Goal: Information Seeking & Learning: Stay updated

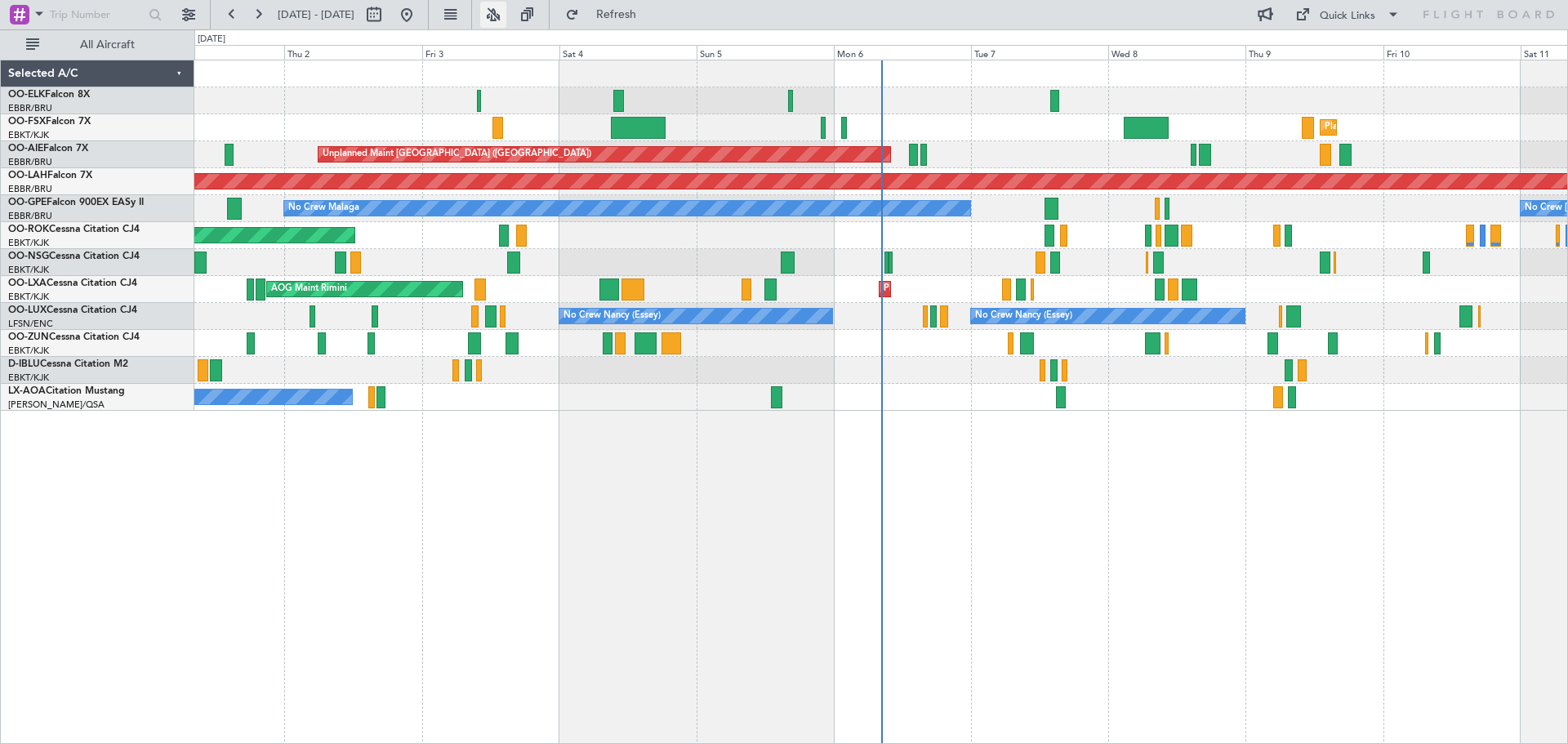
click at [506, 16] on button at bounding box center [493, 15] width 26 height 26
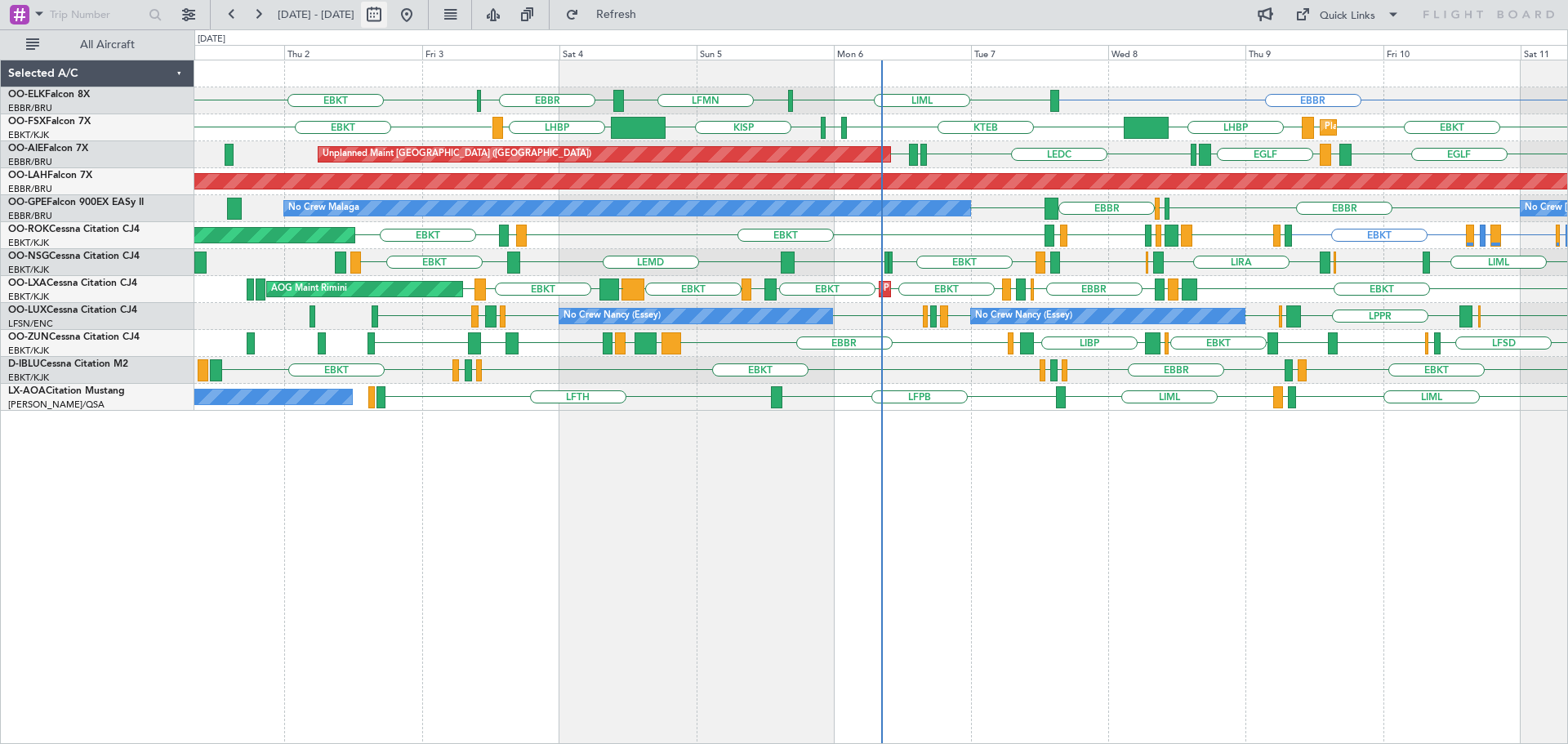
click at [387, 8] on button at bounding box center [374, 15] width 26 height 26
select select "10"
select select "2025"
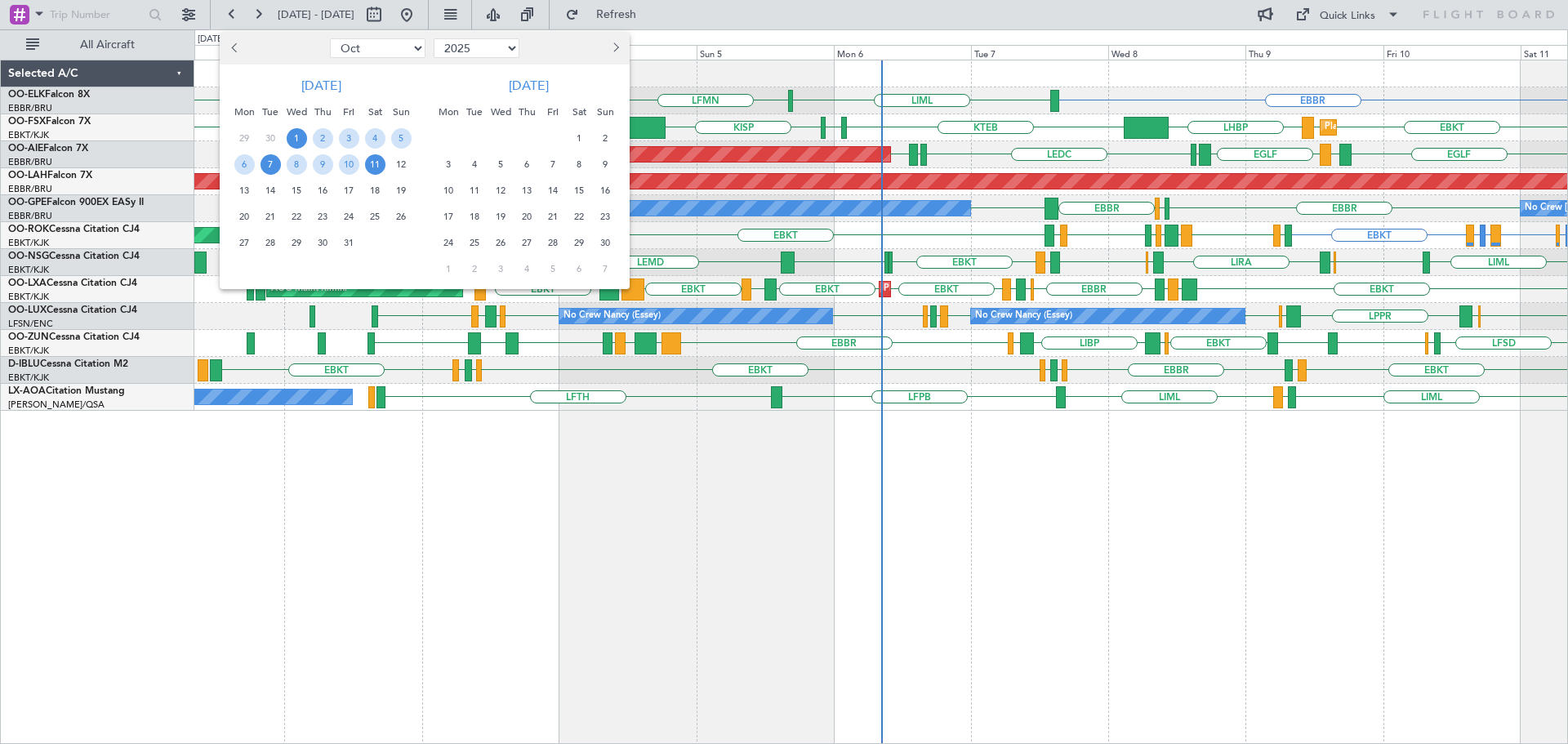
click at [270, 162] on span "7" at bounding box center [271, 165] width 21 height 21
click at [241, 167] on span "6" at bounding box center [245, 165] width 21 height 21
click at [242, 190] on span "13" at bounding box center [245, 190] width 21 height 21
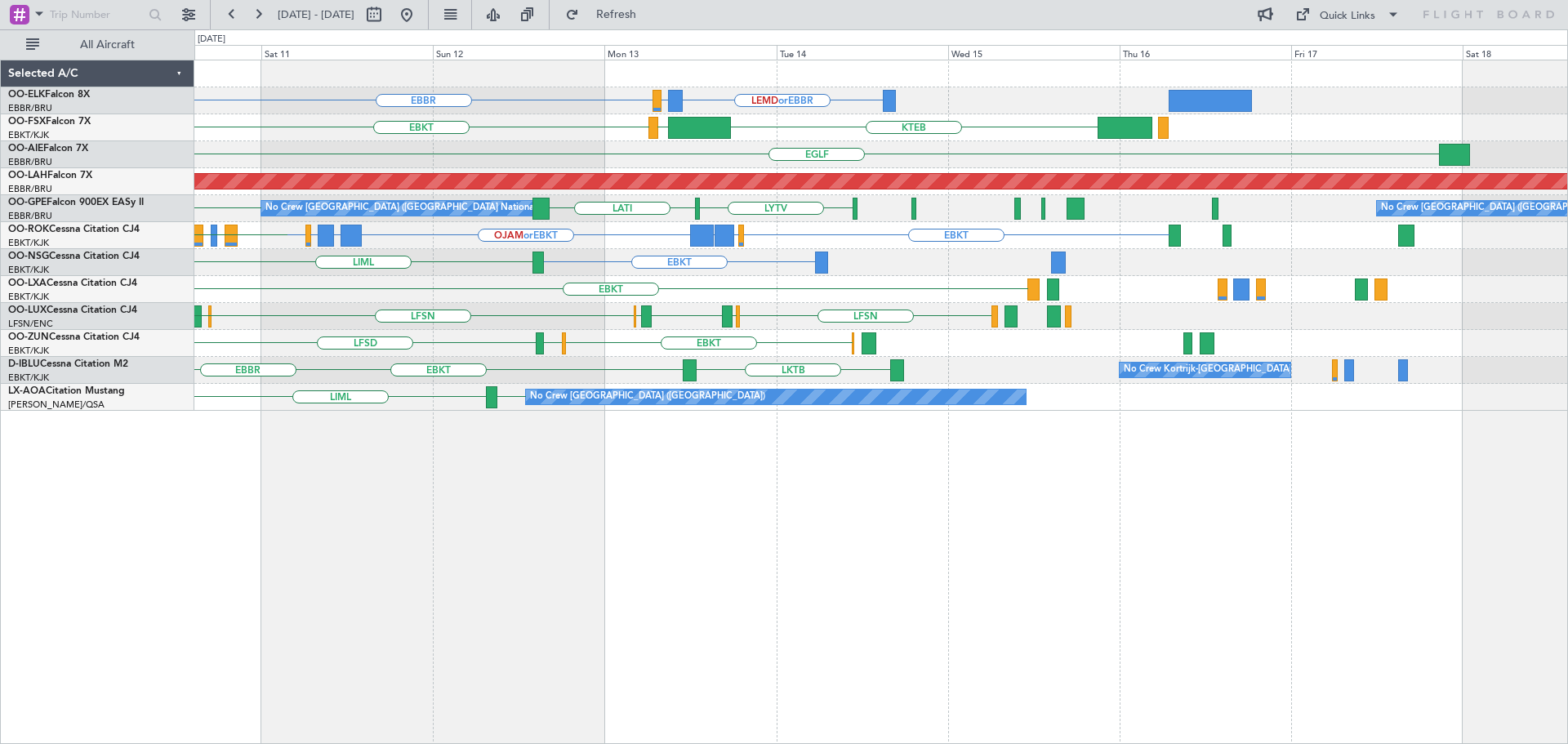
click at [551, 288] on div "EBBR LIMZ or EBBR LEMD or EBBR LIMC EBKT KTEB Planned Maint [GEOGRAPHIC_DATA]-[…" at bounding box center [881, 235] width 1373 height 351
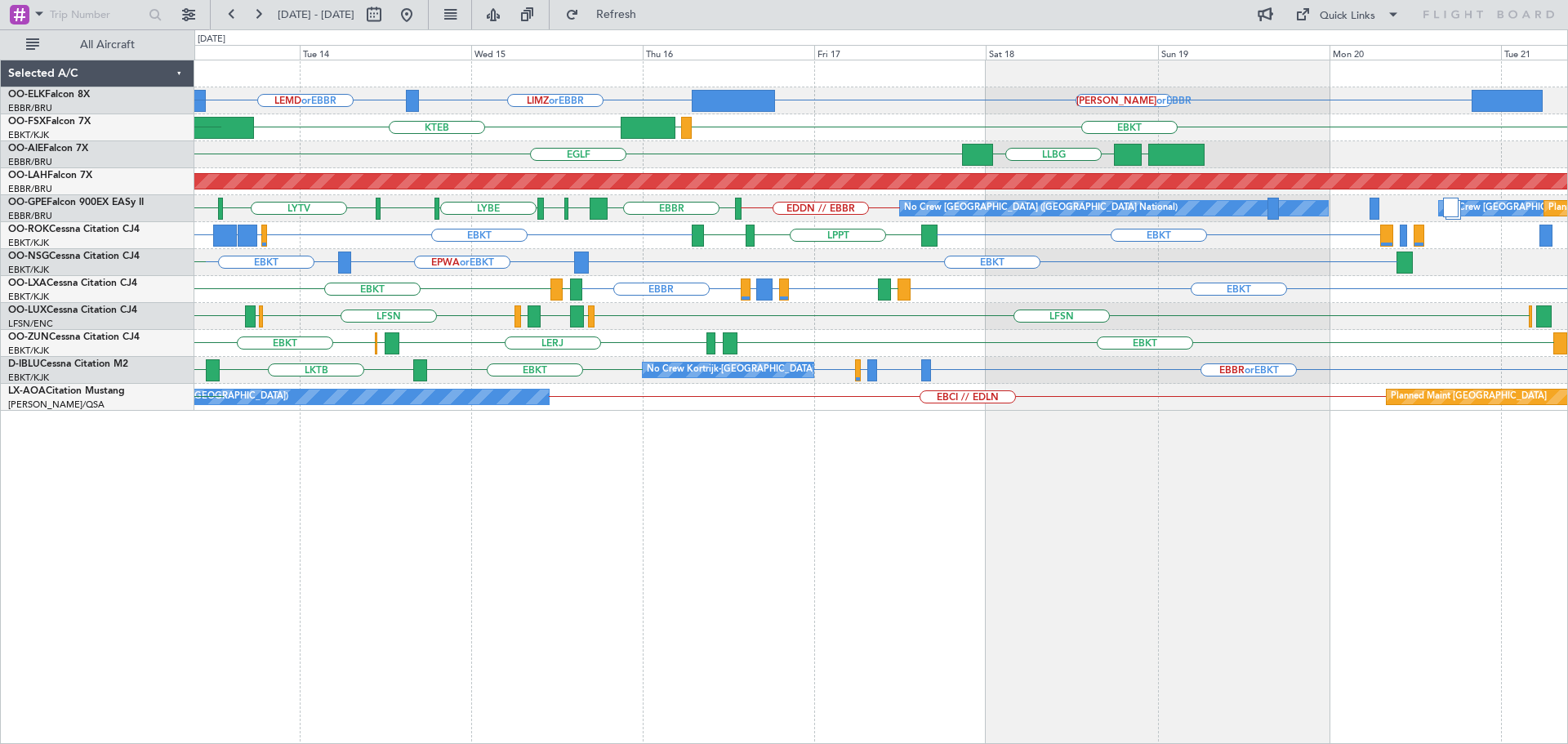
click at [1108, 327] on div "[PERSON_NAME] or EBBR LIMZ or EBBR LEMD or EBBR LIMZ or EBBR [GEOGRAPHIC_DATA] …" at bounding box center [881, 235] width 1373 height 351
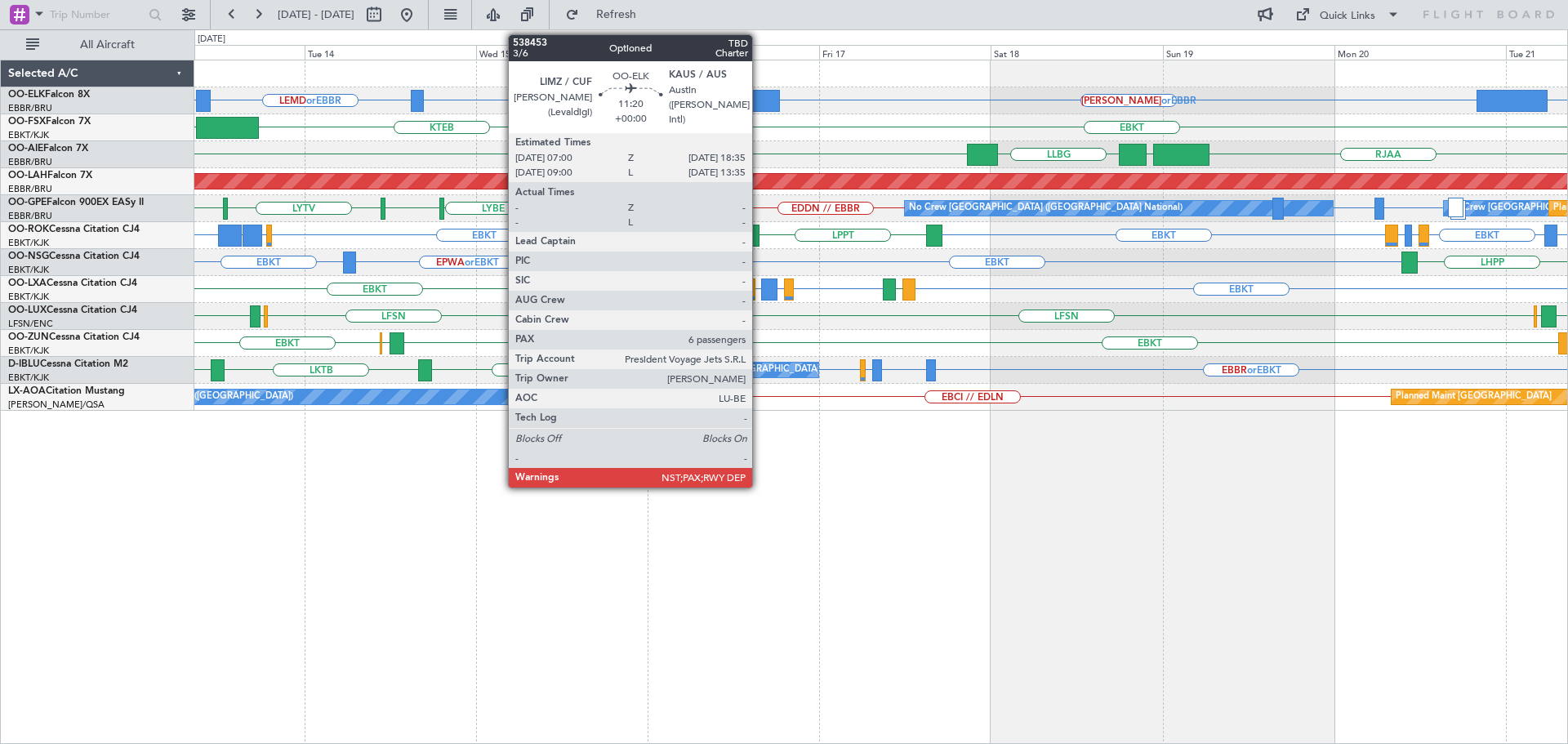
click at [760, 94] on div at bounding box center [738, 101] width 83 height 23
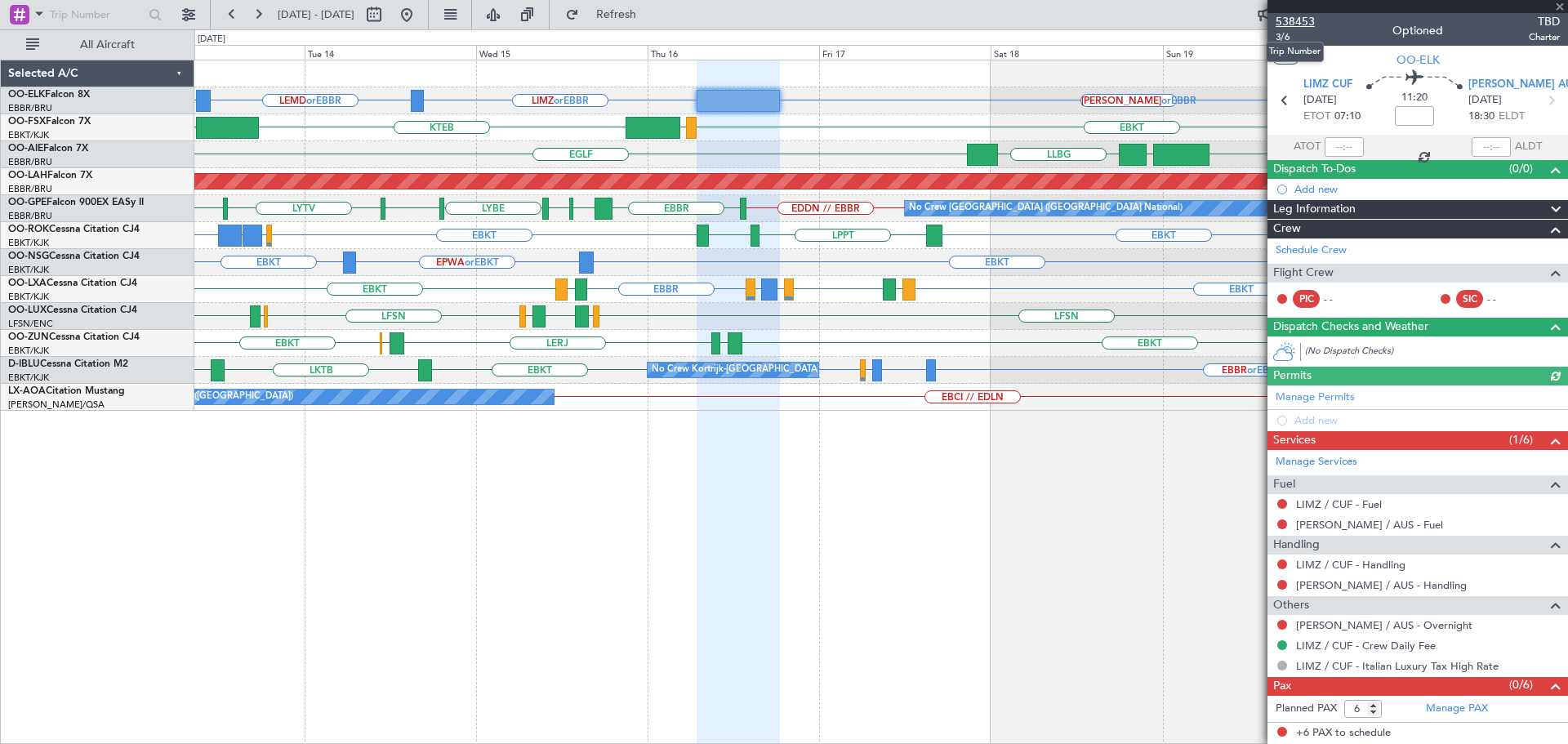
click at [1308, 19] on span "538453" at bounding box center [1296, 22] width 39 height 17
click at [1560, 8] on span at bounding box center [1560, 8] width 16 height 15
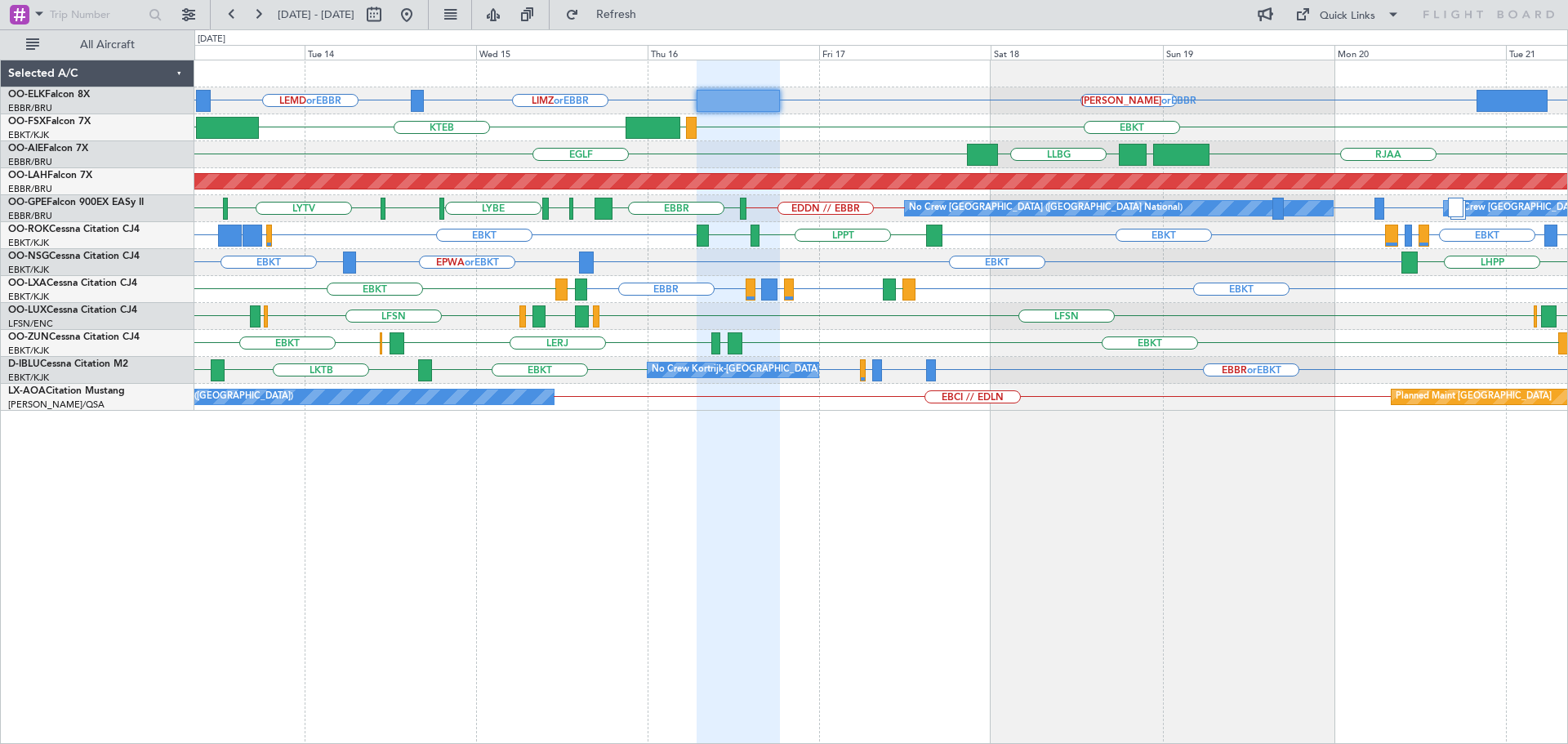
type input "0"
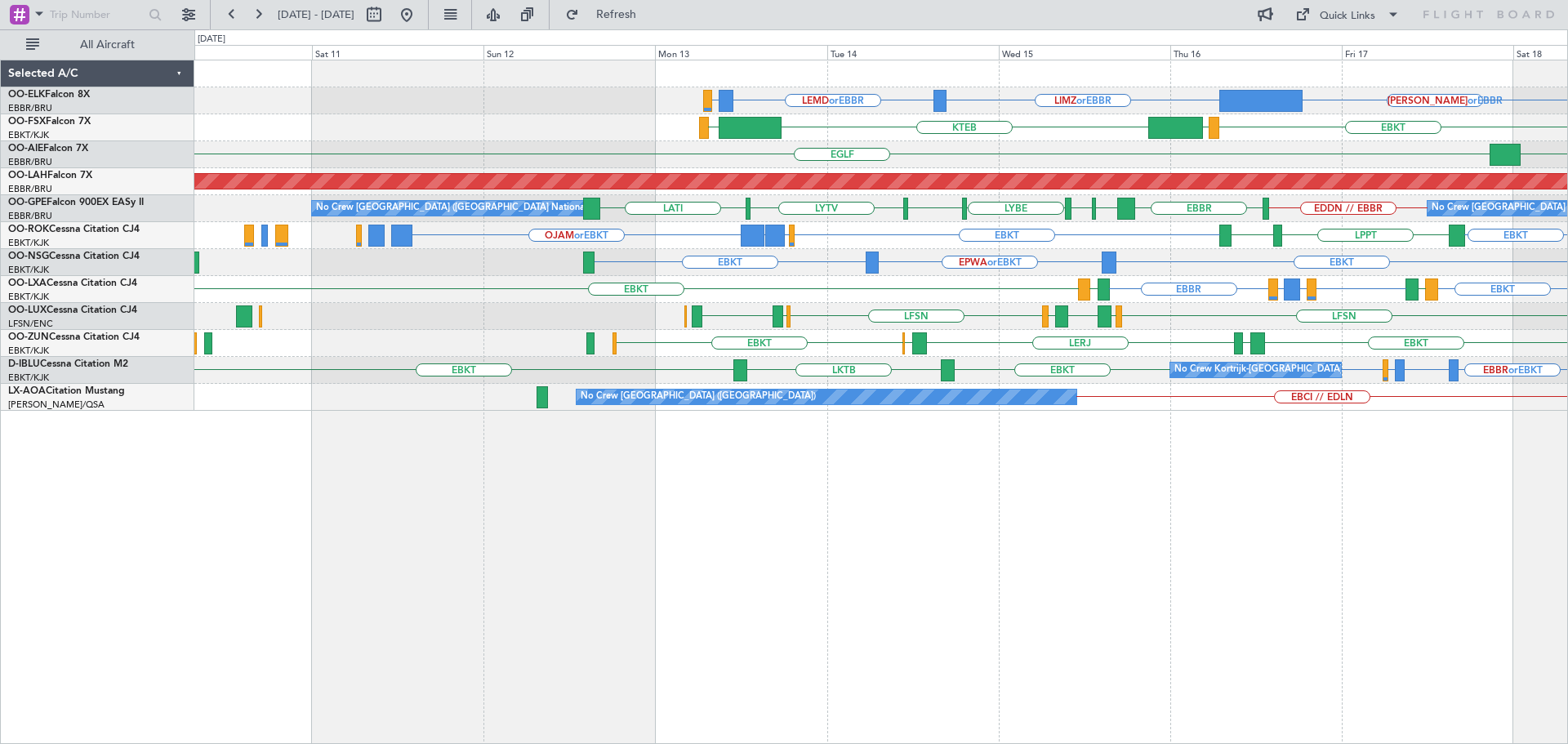
click at [1130, 319] on div "LIMZ or EBBR [PERSON_NAME] or [GEOGRAPHIC_DATA] LIMZ or EBBR LEMD or EBBR LIMC …" at bounding box center [881, 235] width 1373 height 351
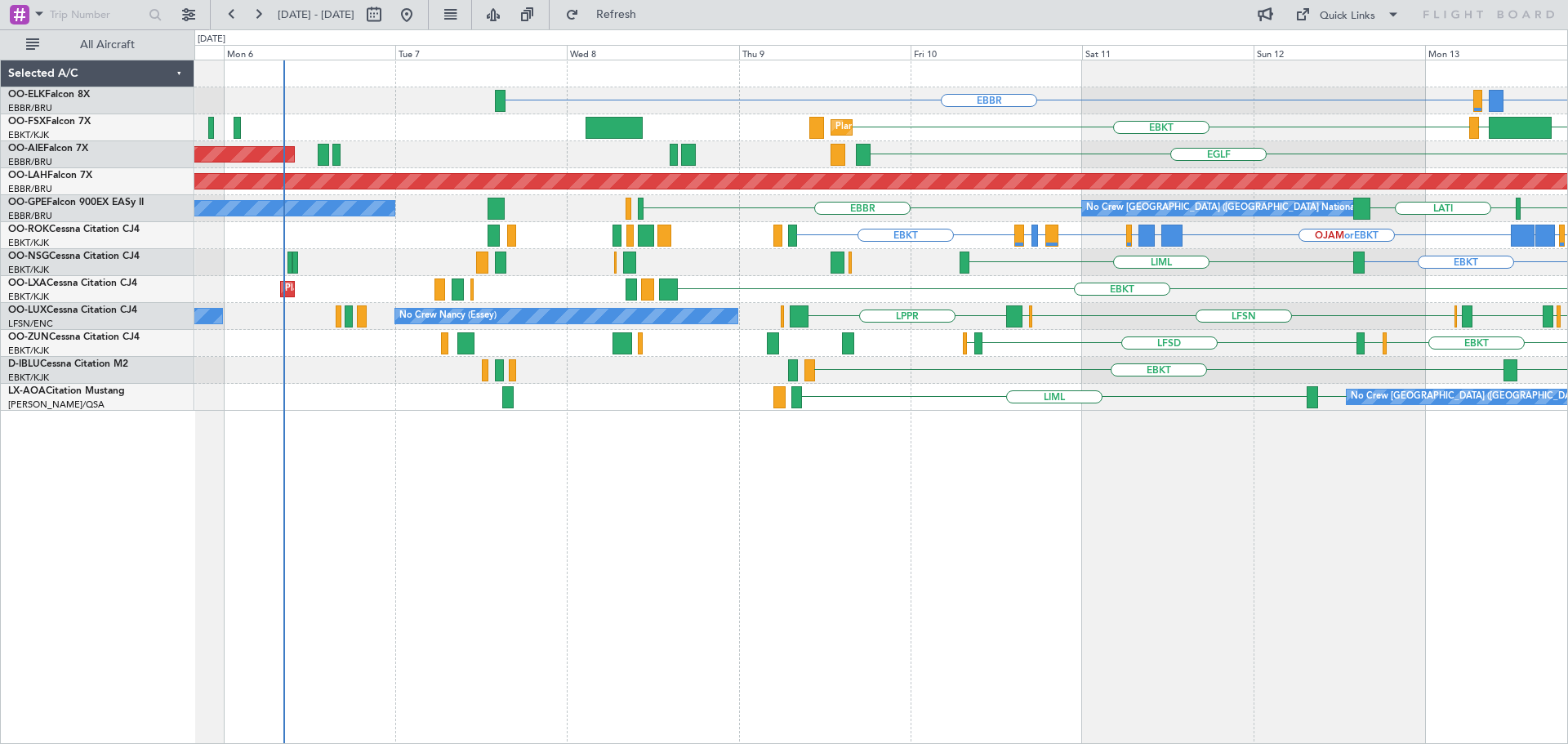
click at [1152, 341] on div "EBBR LIMZ or EBBR LEMD or EBBR LIMZ or EBBR LIMC EBKT KTEB Planned Maint [GEOGR…" at bounding box center [881, 235] width 1373 height 351
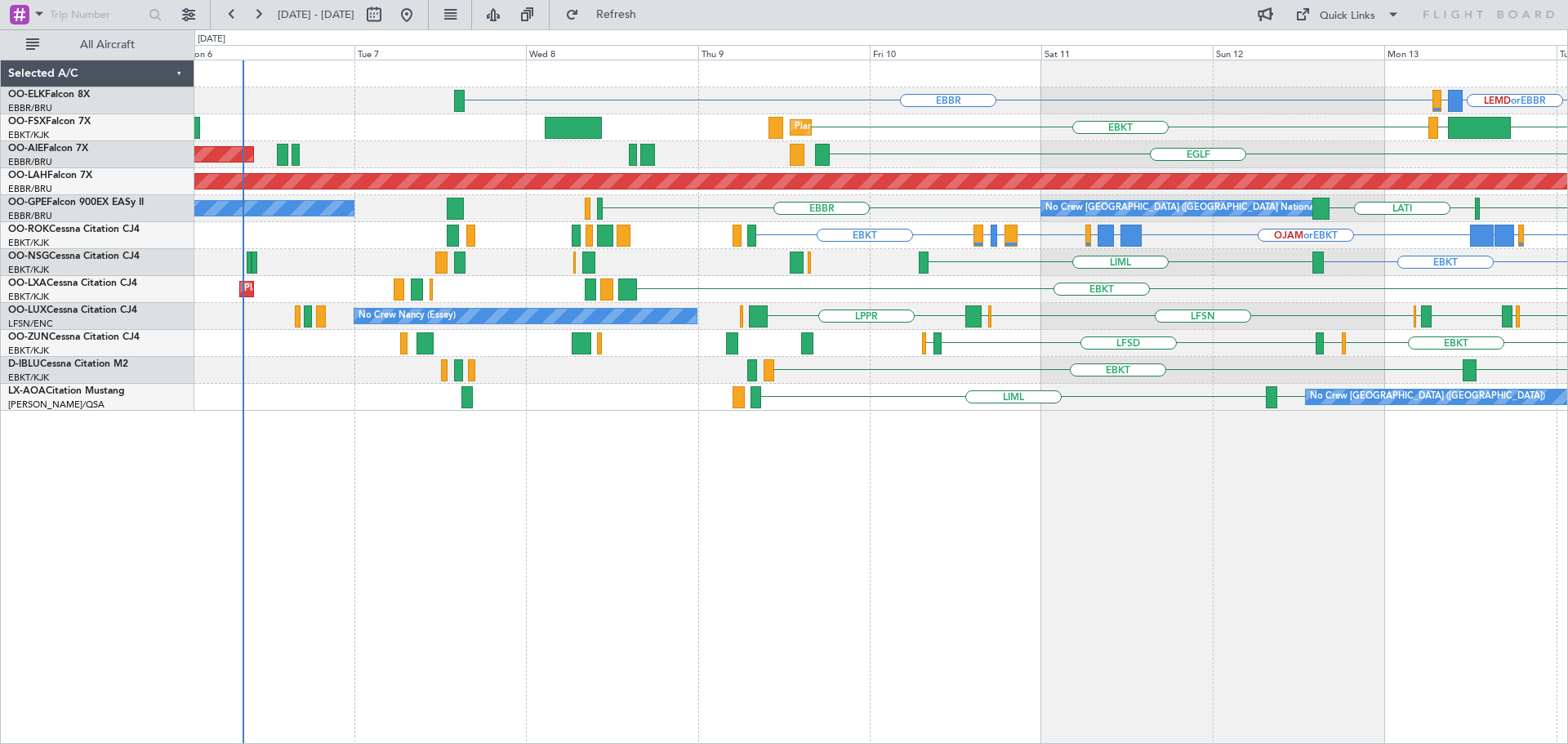
click at [1177, 326] on div "EGBB ELLX LFSN EDSB LPPR LFSN ELLX No Crew [PERSON_NAME] ([PERSON_NAME]) [GEOGR…" at bounding box center [881, 316] width 1373 height 27
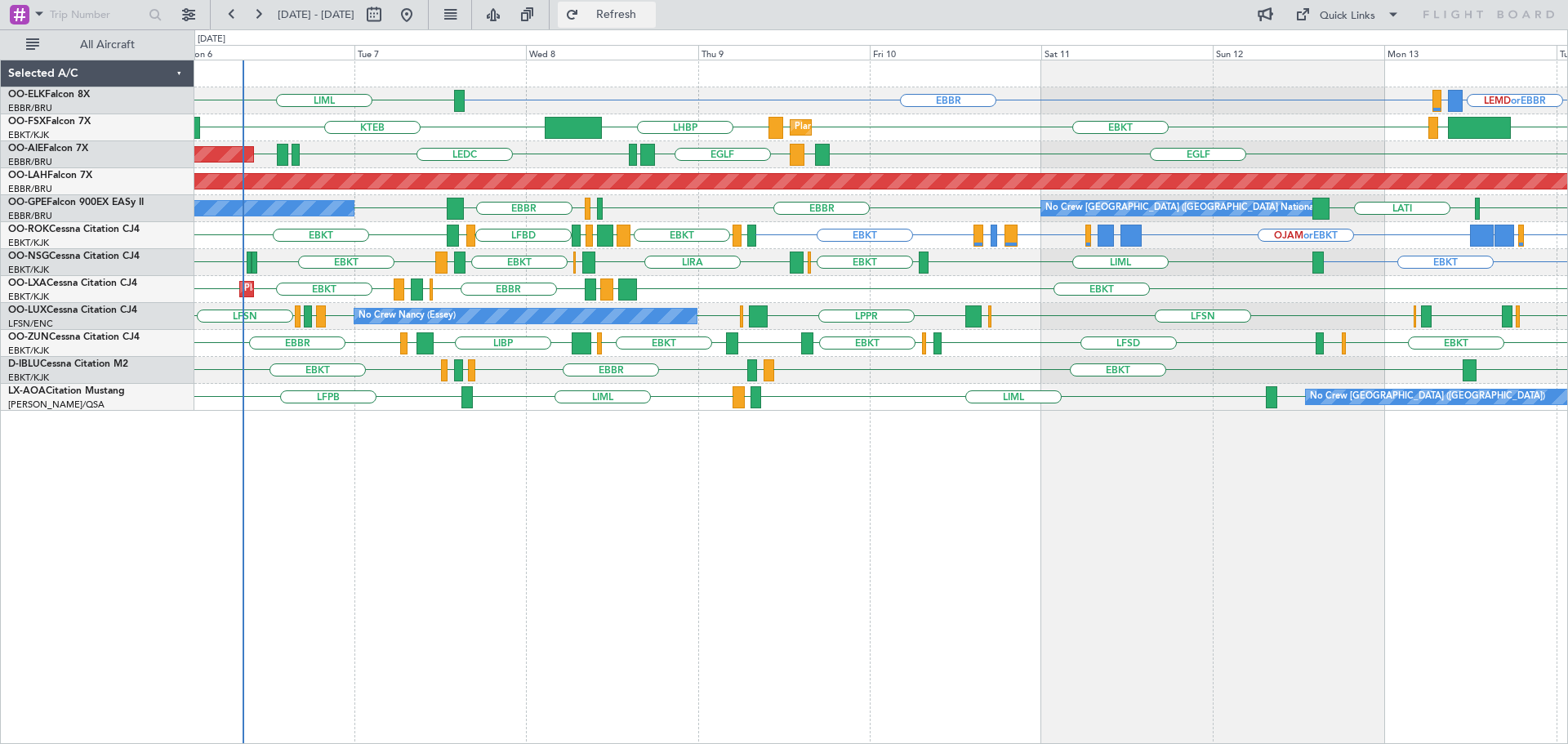
click at [651, 13] on span "Refresh" at bounding box center [616, 15] width 68 height 11
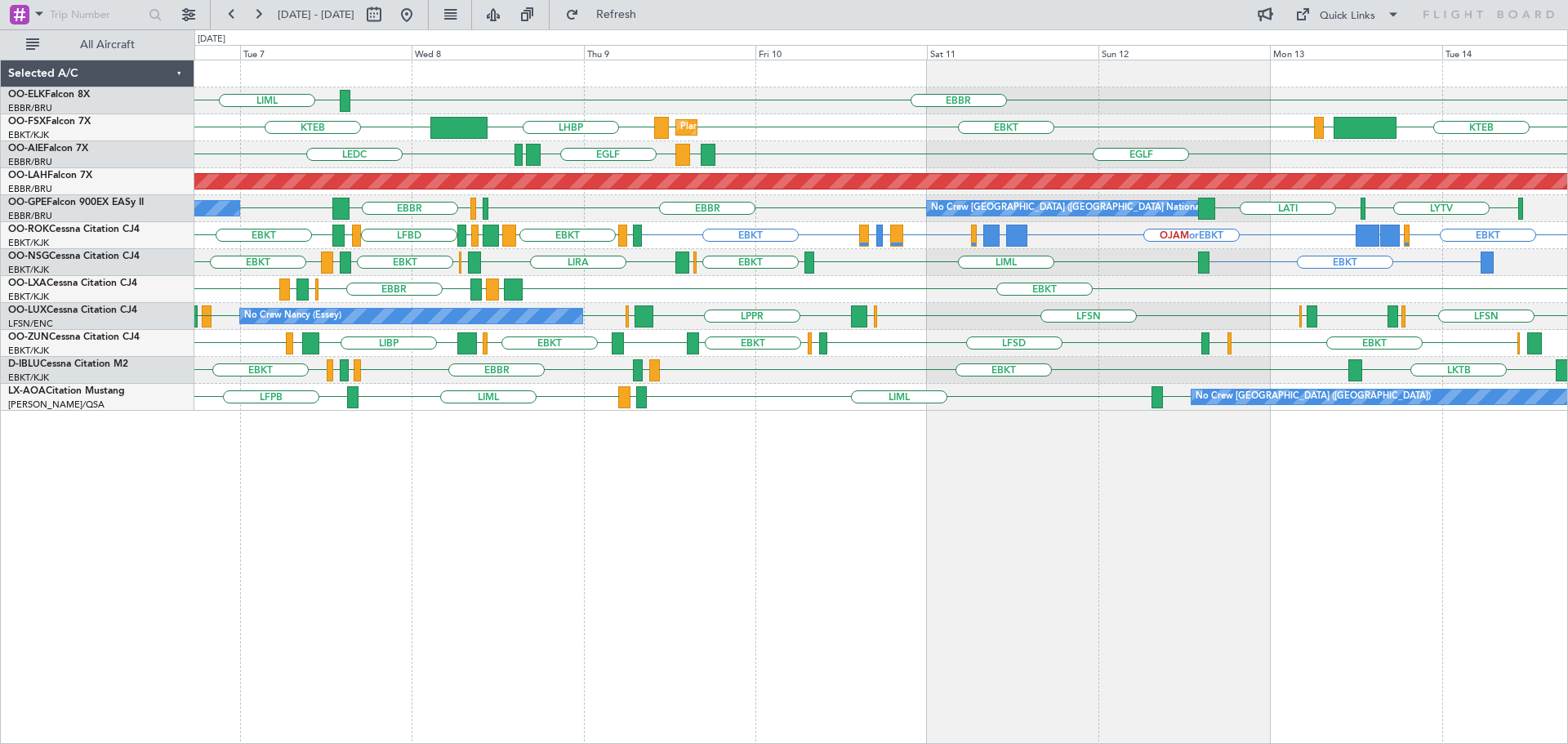
click at [1222, 364] on div "EBBR LIML KTEB LIMC KTEB EBKT EBKT LHBP Planned Maint [GEOGRAPHIC_DATA]-[GEOGRA…" at bounding box center [881, 235] width 1373 height 351
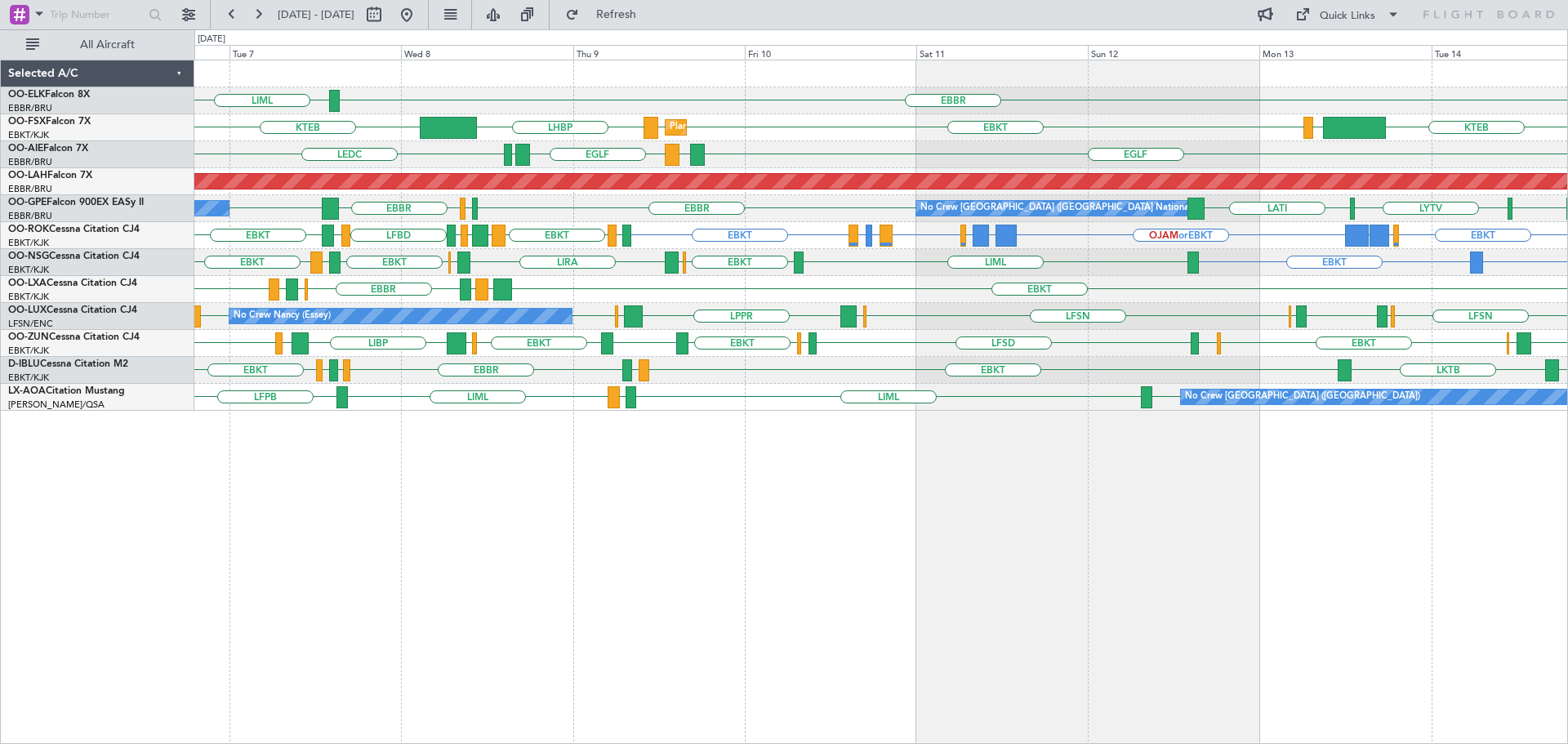
click at [1051, 315] on div "EBBR LIML Planned Maint [GEOGRAPHIC_DATA]-[GEOGRAPHIC_DATA] KTEB LIMC KTEB EBKT…" at bounding box center [881, 235] width 1373 height 351
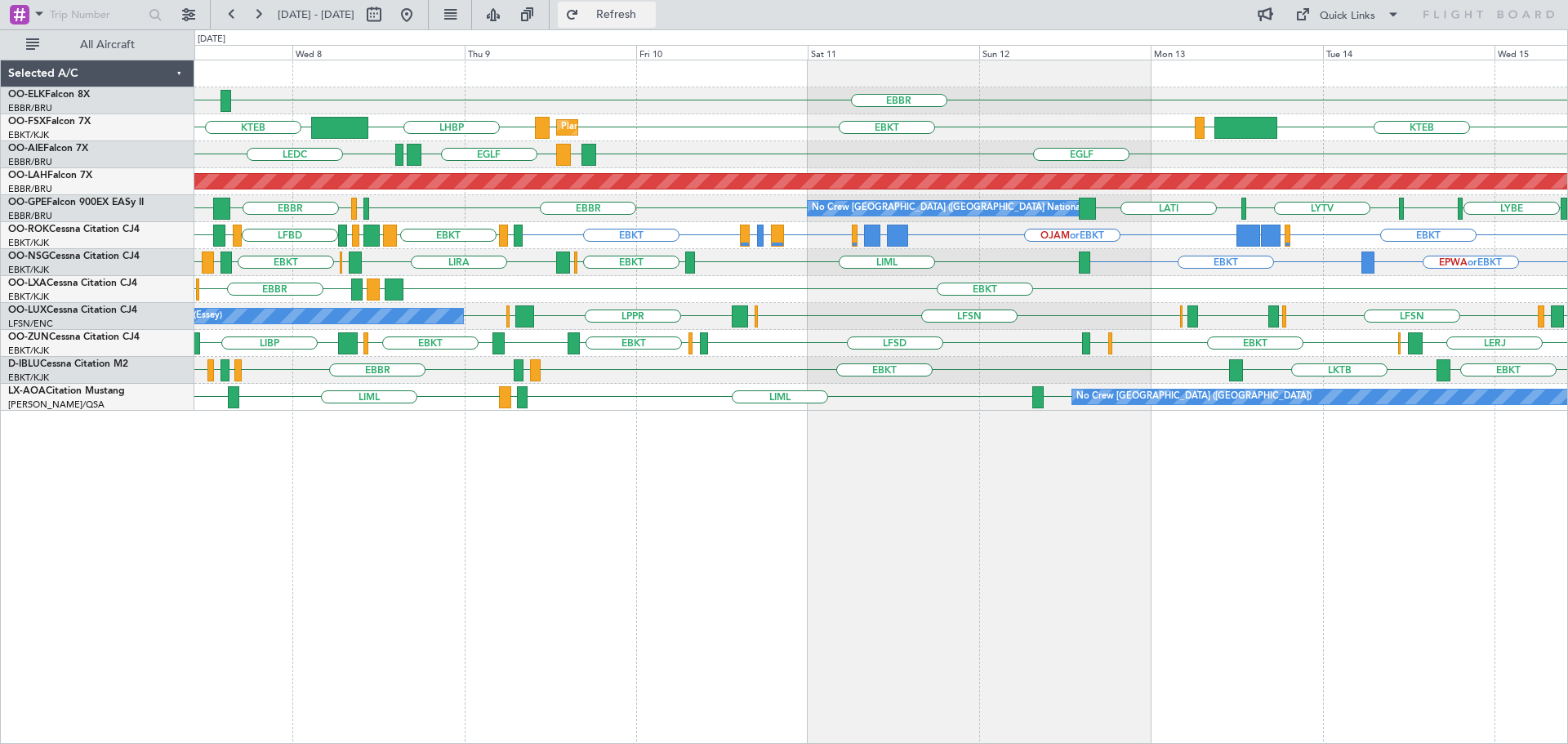
click at [651, 17] on span "Refresh" at bounding box center [616, 15] width 68 height 11
click at [1139, 337] on div "EBBR LIML KTEB LIMC KTEB EBKT EBKT LHBP Planned Maint [GEOGRAPHIC_DATA]-[GEOGRA…" at bounding box center [881, 235] width 1373 height 351
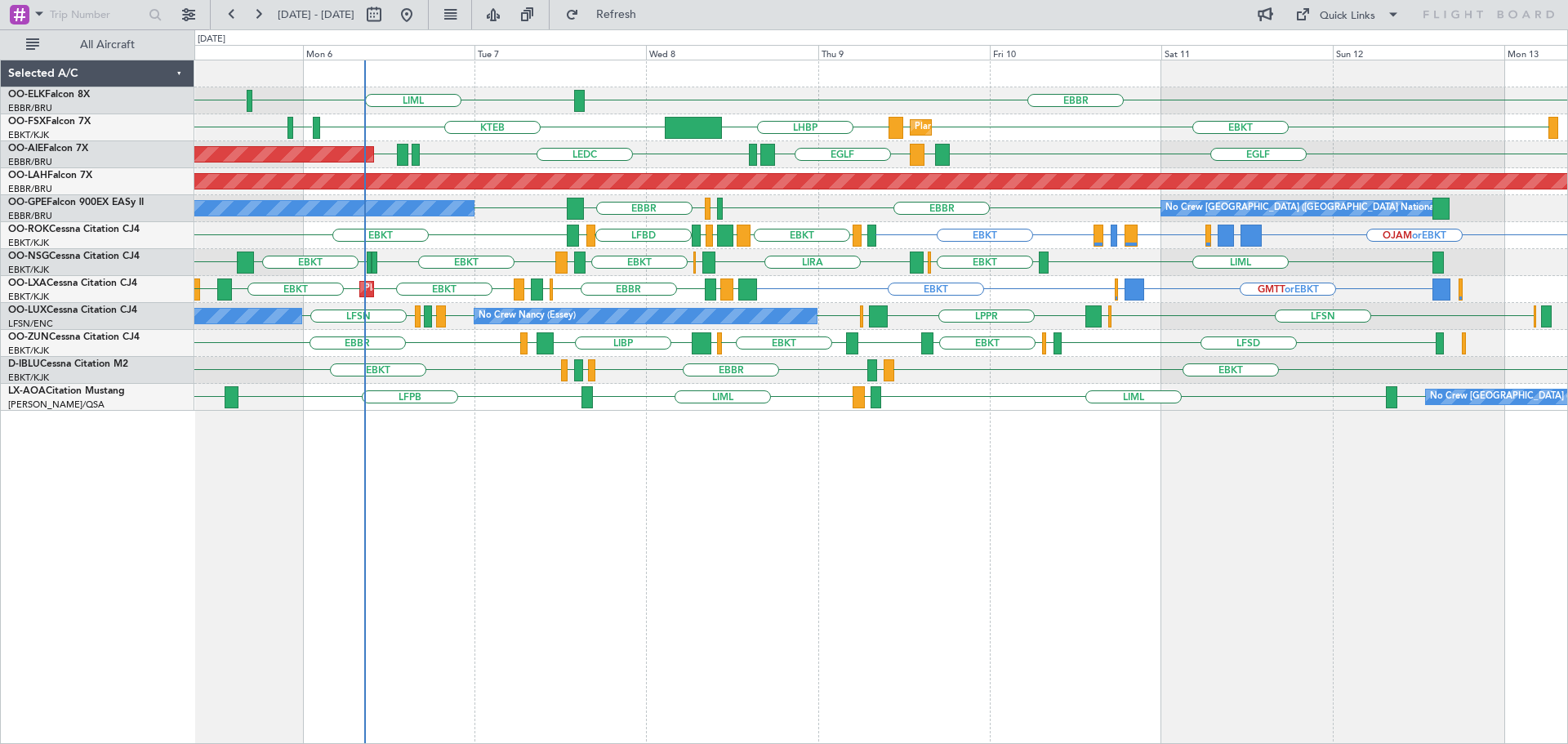
click at [792, 345] on div "EBBR LIML LFMN [GEOGRAPHIC_DATA] Planned Maint [GEOGRAPHIC_DATA]-[GEOGRAPHIC_DA…" at bounding box center [881, 235] width 1373 height 351
